Goal: Information Seeking & Learning: Learn about a topic

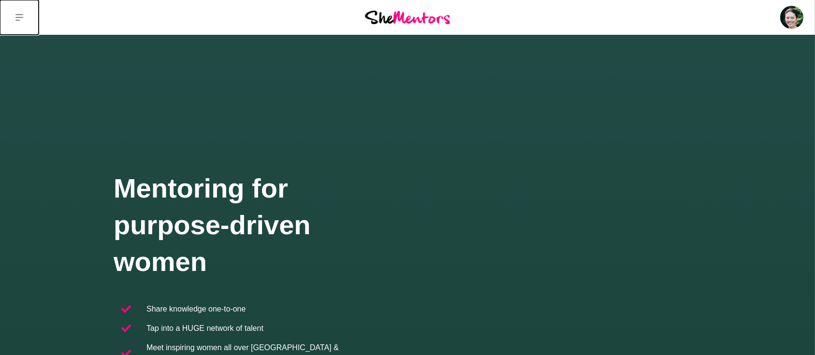
click at [15, 16] on icon at bounding box center [19, 18] width 8 height 8
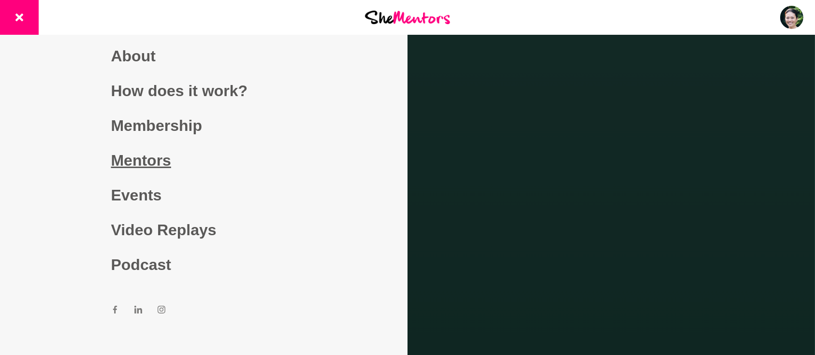
click at [115, 164] on link "Mentors" at bounding box center [204, 160] width 186 height 35
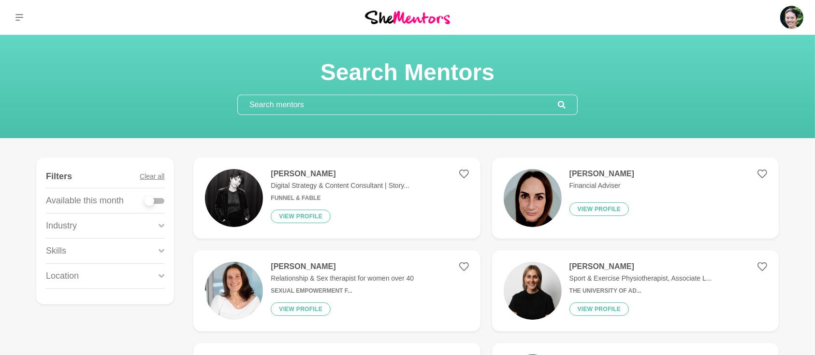
click at [327, 102] on input "text" at bounding box center [398, 104] width 320 height 19
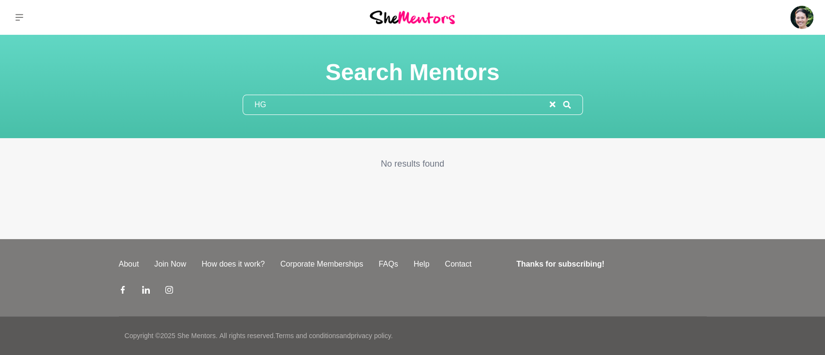
type input "H"
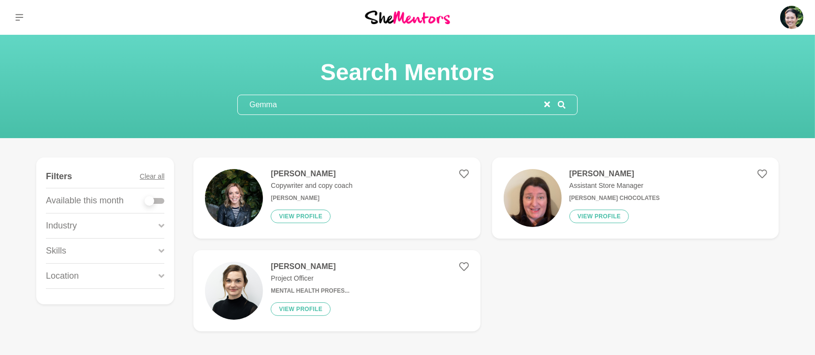
drag, startPoint x: 305, startPoint y: 103, endPoint x: 166, endPoint y: 102, distance: 138.8
click at [169, 103] on div "Search Mentors [PERSON_NAME]" at bounding box center [408, 86] width 792 height 57
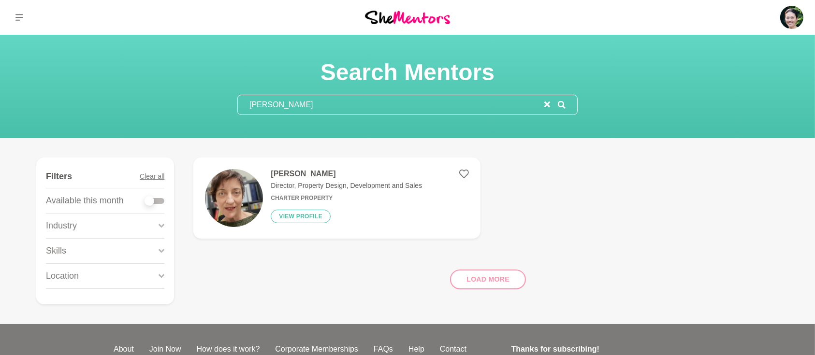
drag, startPoint x: 373, startPoint y: 106, endPoint x: 91, endPoint y: 123, distance: 282.4
click at [104, 124] on section "Search Mentors [PERSON_NAME]" at bounding box center [407, 86] width 815 height 103
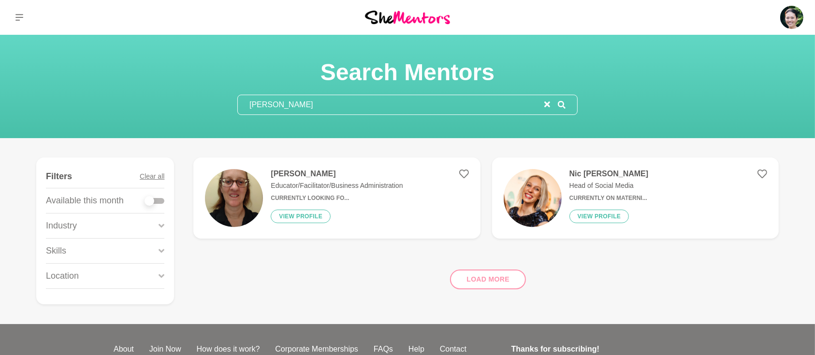
drag, startPoint x: 327, startPoint y: 99, endPoint x: 174, endPoint y: 99, distance: 153.3
click at [174, 99] on div "Search Mentors [PERSON_NAME]" at bounding box center [408, 86] width 792 height 57
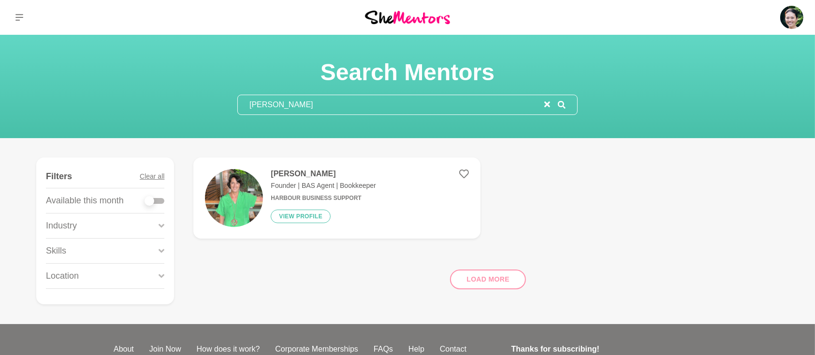
drag, startPoint x: 304, startPoint y: 107, endPoint x: 181, endPoint y: 109, distance: 122.8
click at [186, 109] on div "Search Mentors [PERSON_NAME]" at bounding box center [408, 86] width 792 height 57
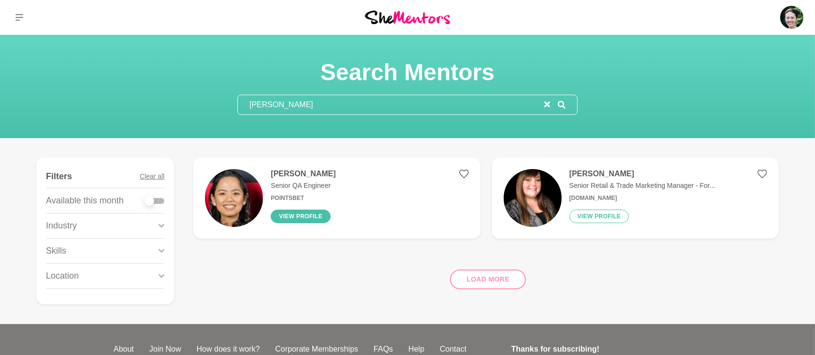
type input "[PERSON_NAME]"
click at [307, 214] on button "View profile" at bounding box center [301, 217] width 60 height 14
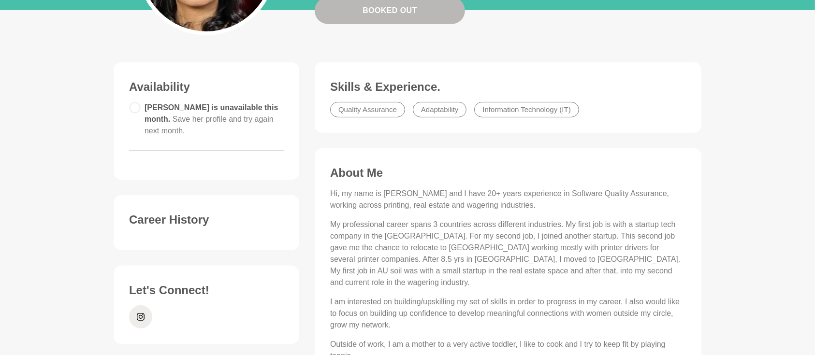
scroll to position [215, 0]
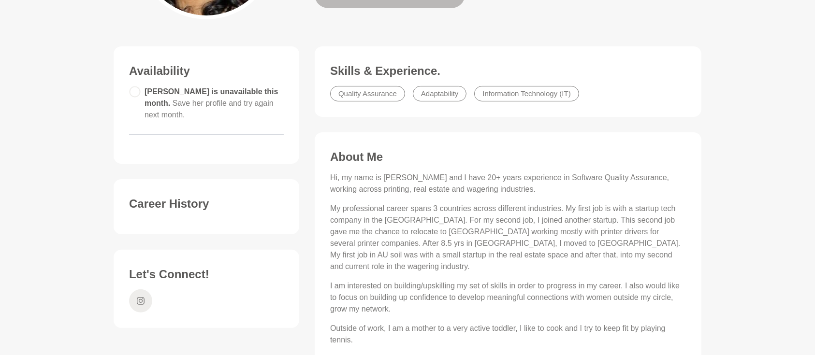
click at [143, 290] on icon at bounding box center [141, 301] width 8 height 23
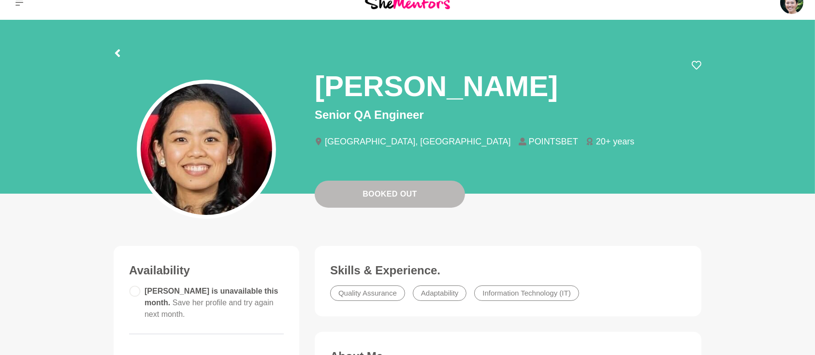
scroll to position [0, 0]
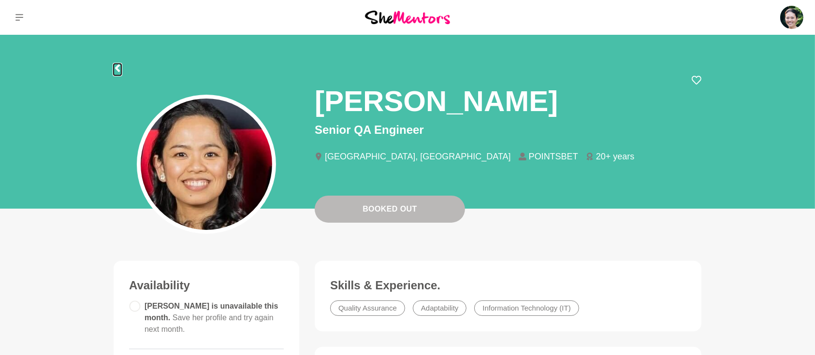
click at [117, 67] on icon at bounding box center [117, 68] width 5 height 8
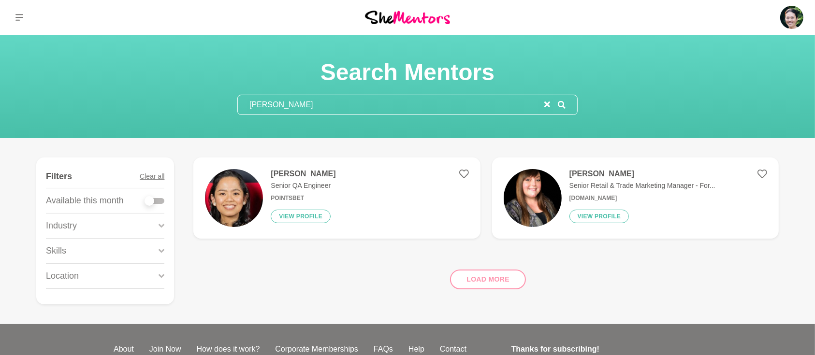
drag, startPoint x: 317, startPoint y: 108, endPoint x: 150, endPoint y: 104, distance: 167.4
click at [151, 105] on div "Search Mentors [PERSON_NAME]" at bounding box center [408, 86] width 792 height 57
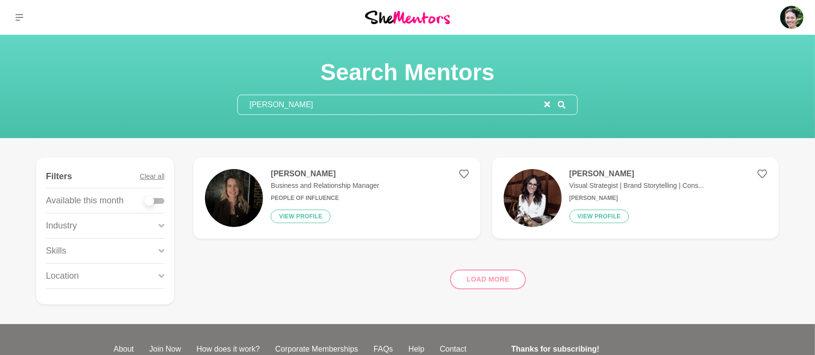
click at [468, 277] on div "Load more" at bounding box center [486, 276] width 586 height 59
drag, startPoint x: 268, startPoint y: 103, endPoint x: 186, endPoint y: 101, distance: 82.2
click at [187, 102] on div "Search Mentors [PERSON_NAME]" at bounding box center [408, 86] width 792 height 57
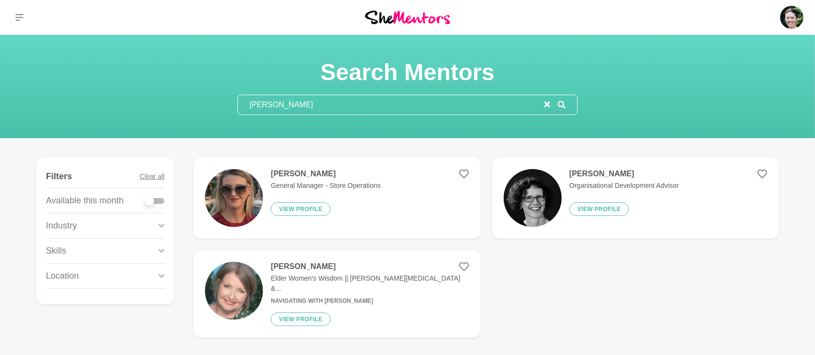
drag, startPoint x: 337, startPoint y: 103, endPoint x: 207, endPoint y: 103, distance: 129.6
click at [211, 104] on div "Search Mentors [PERSON_NAME]" at bounding box center [408, 86] width 792 height 57
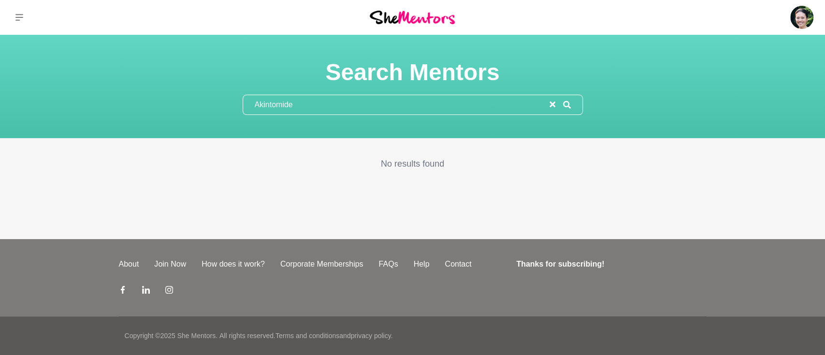
drag, startPoint x: 308, startPoint y: 107, endPoint x: 97, endPoint y: 100, distance: 211.0
click at [98, 101] on div "Search Mentors Akintomide" at bounding box center [413, 86] width 802 height 57
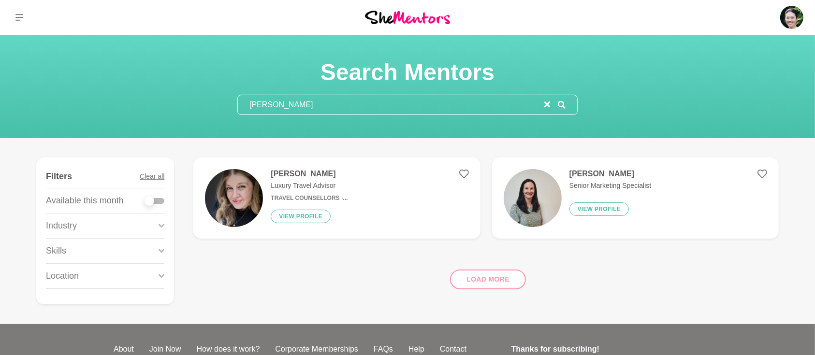
type input "[PERSON_NAME]"
